Goal: Task Accomplishment & Management: Manage account settings

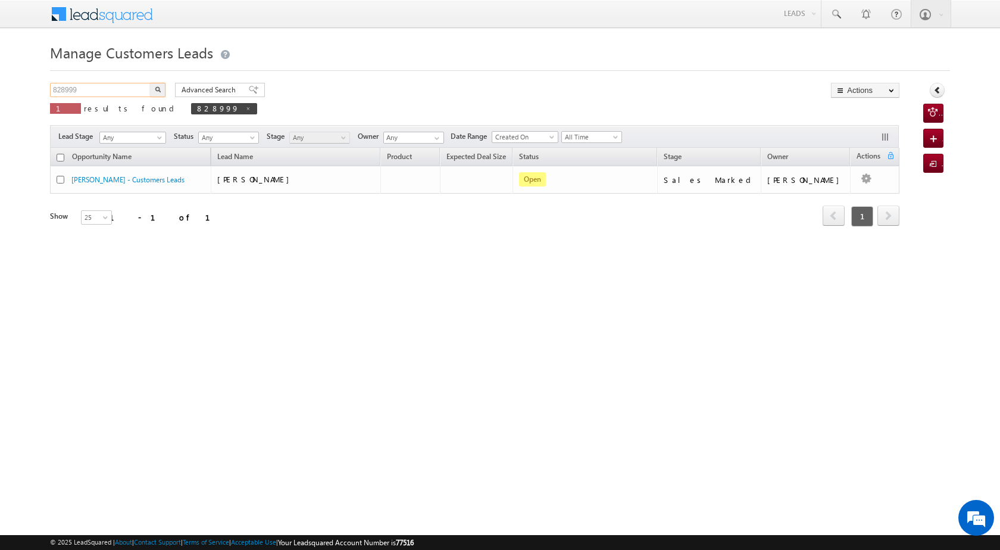
drag, startPoint x: 76, startPoint y: 87, endPoint x: 33, endPoint y: 88, distance: 42.9
click at [33, 88] on body "Menu [PERSON_NAME] [PERSON_NAME] a2@ks erve." at bounding box center [500, 169] width 1000 height 338
paste input "67848"
type input "867848"
click at [163, 87] on button "button" at bounding box center [157, 90] width 15 height 14
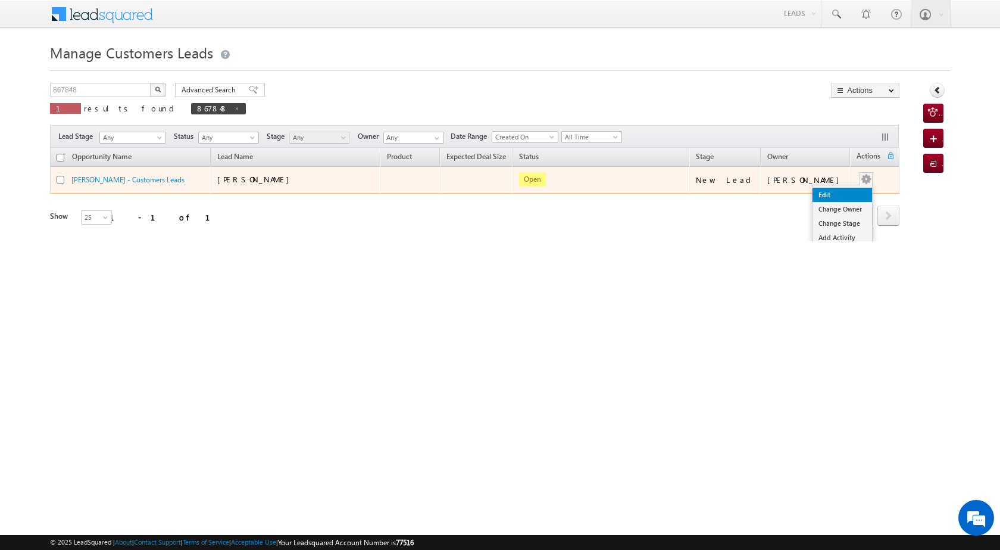
click at [838, 188] on link "Edit" at bounding box center [843, 195] width 60 height 14
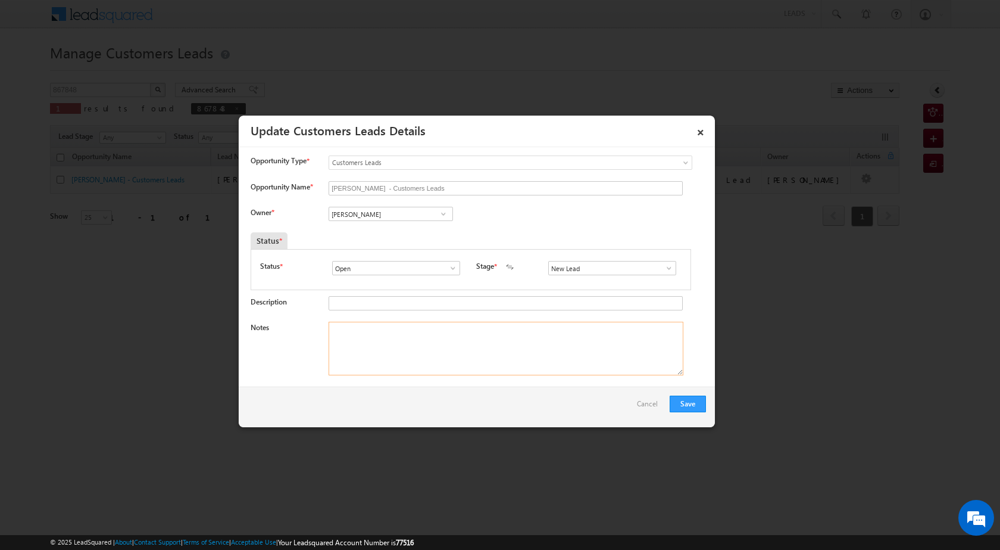
click at [445, 350] on textarea "Notes" at bounding box center [506, 349] width 355 height 54
click at [464, 355] on textarea "Notes" at bounding box center [506, 349] width 355 height 54
paste textarea "RESALE PROPERTY 22 LAC LOAN 18 LAC DOWN 5 LAC BUSINES TEMPO INCPME 35 K EMI CIB…"
type textarea "RESALE PROPERTY 22 LAC LOAN 18 LAC DOWN 5 LAC BUSINES TEMPO INCPME 35 K EMI CIB…"
click at [663, 265] on span at bounding box center [669, 268] width 12 height 10
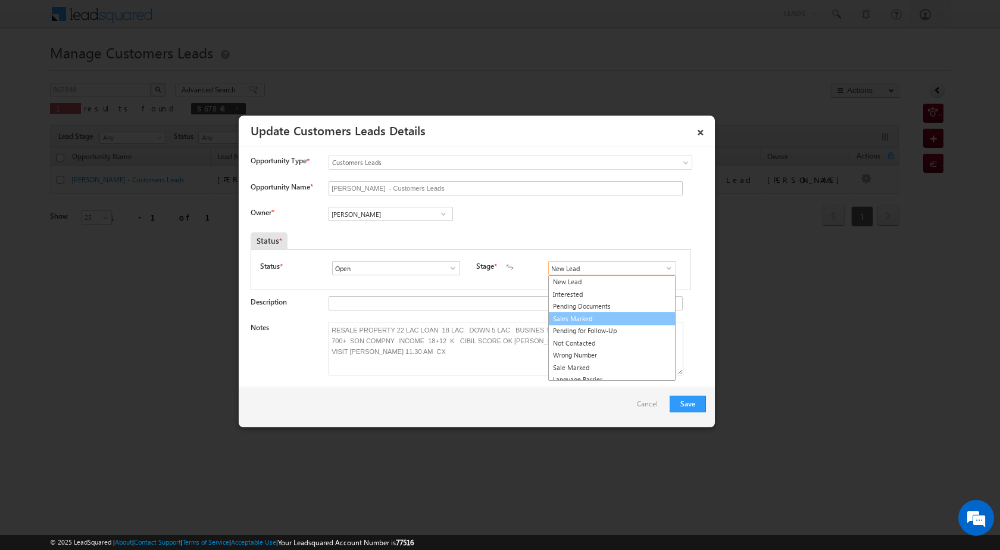
click at [598, 317] on link "Sales Marked" at bounding box center [611, 319] width 127 height 14
type input "Sales Marked"
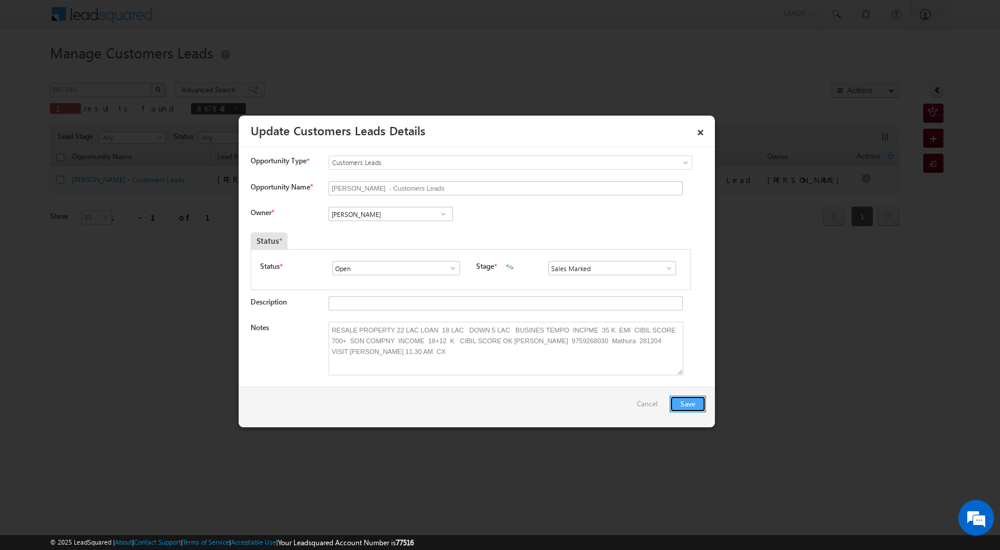
click at [696, 406] on button "Save" at bounding box center [688, 403] width 36 height 17
